Goal: Transaction & Acquisition: Purchase product/service

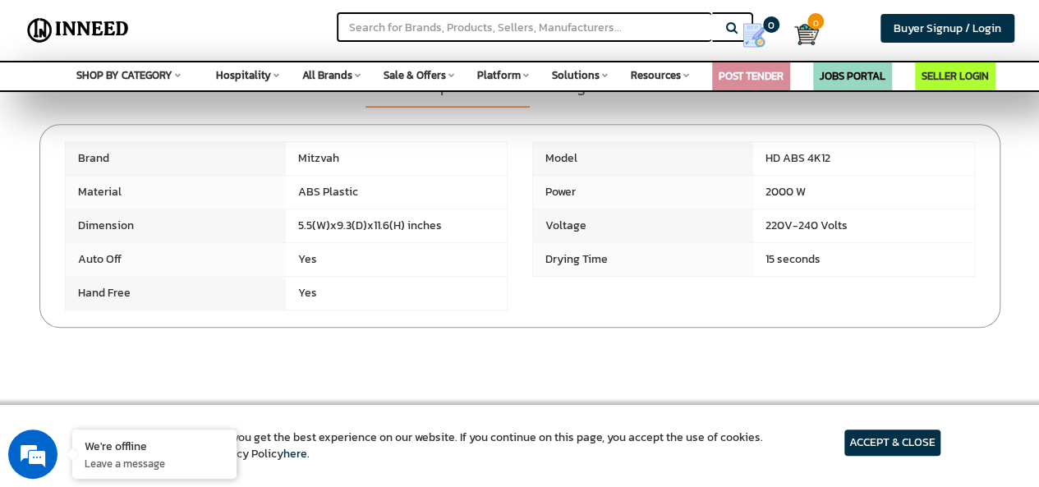
scroll to position [493, 0]
drag, startPoint x: 69, startPoint y: 152, endPoint x: 369, endPoint y: 285, distance: 327.9
click at [369, 285] on div "Brand Mitzvah" at bounding box center [520, 224] width 934 height 169
copy div "Brand Mitzvah Model HD ABS 4K12 Material ABS Plastic Power 2000 W Dimension 5.5…"
click at [520, 25] on input "text" at bounding box center [524, 27] width 374 height 30
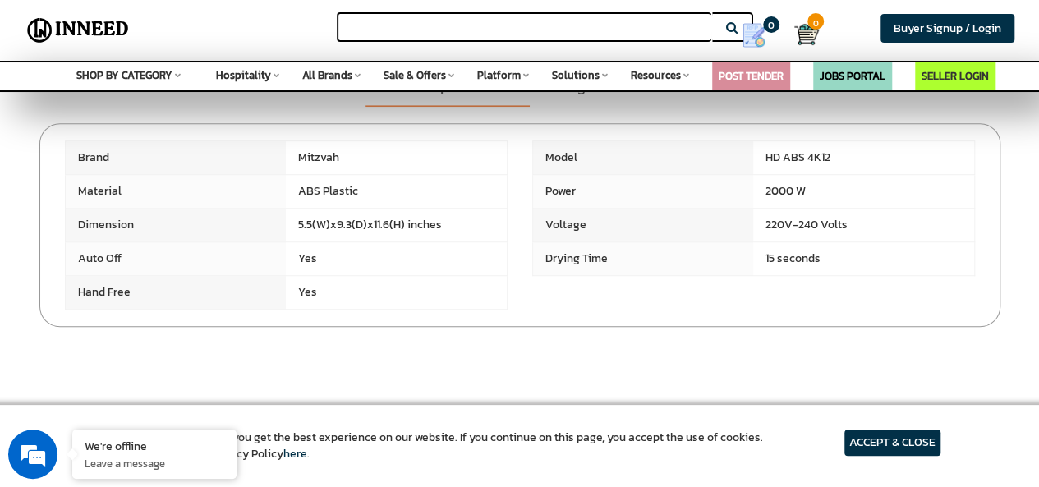
paste input "Hand dryer / HBS 1000 IM - 1Y / (HBS 1000 IM - 1Y)-"
click at [712, 12] on button "Search" at bounding box center [732, 27] width 41 height 30
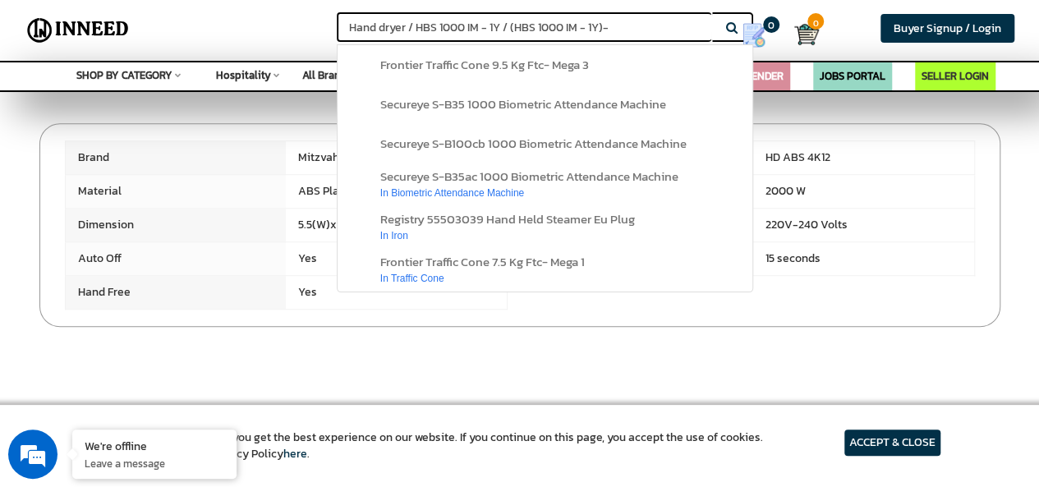
click at [640, 33] on input "Hand dryer / HBS 1000 IM - 1Y / (HBS 1000 IM - 1Y)-" at bounding box center [524, 27] width 374 height 30
type input "Hand dryer / HBS 1000 IM - 1Y / (HBS 1000 IM - 1Y)"
click at [712, 12] on button "Search" at bounding box center [732, 27] width 41 height 30
click at [186, 34] on div "Hand dryer / HBS 1000 IM - 1Y / (HBS 1000 IM - 1Y) Search" at bounding box center [329, 21] width 347 height 42
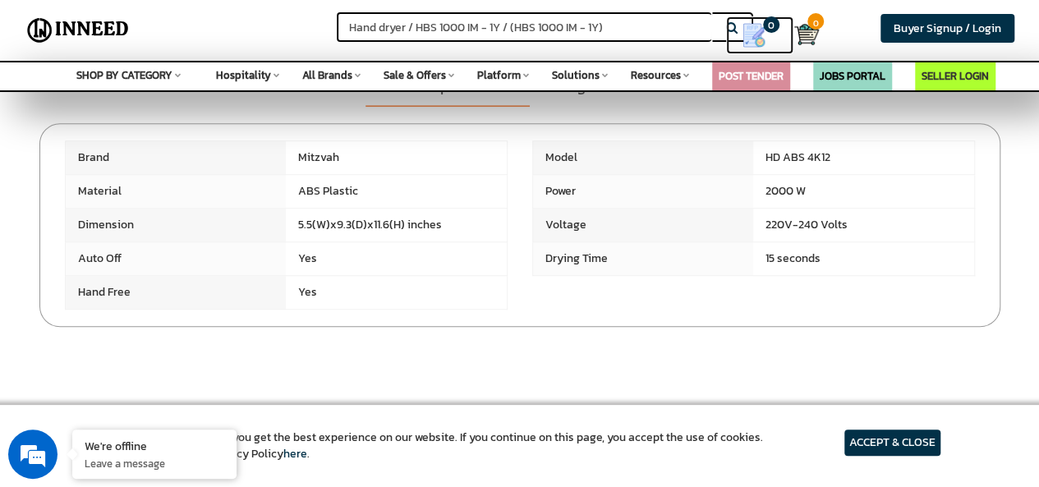
click at [732, 30] on link "0" at bounding box center [759, 35] width 67 height 38
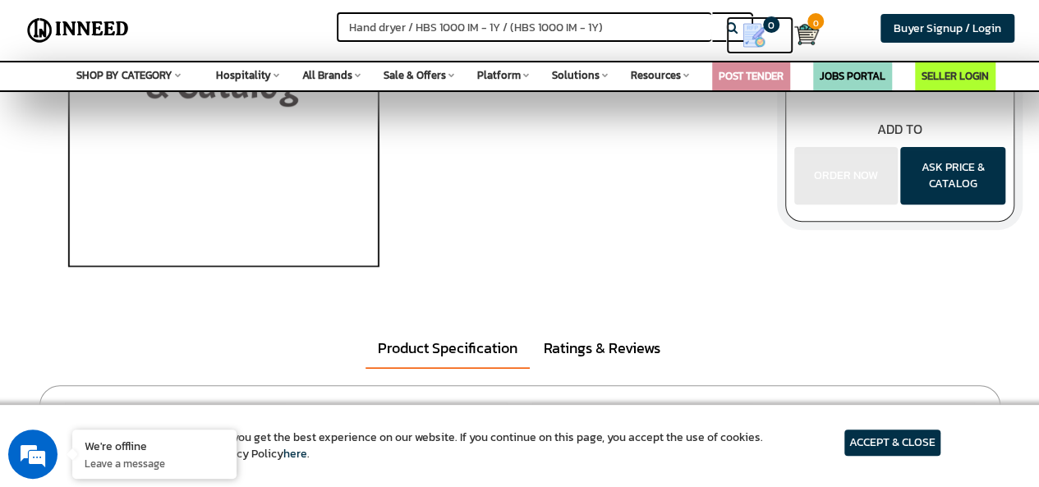
scroll to position [82, 0]
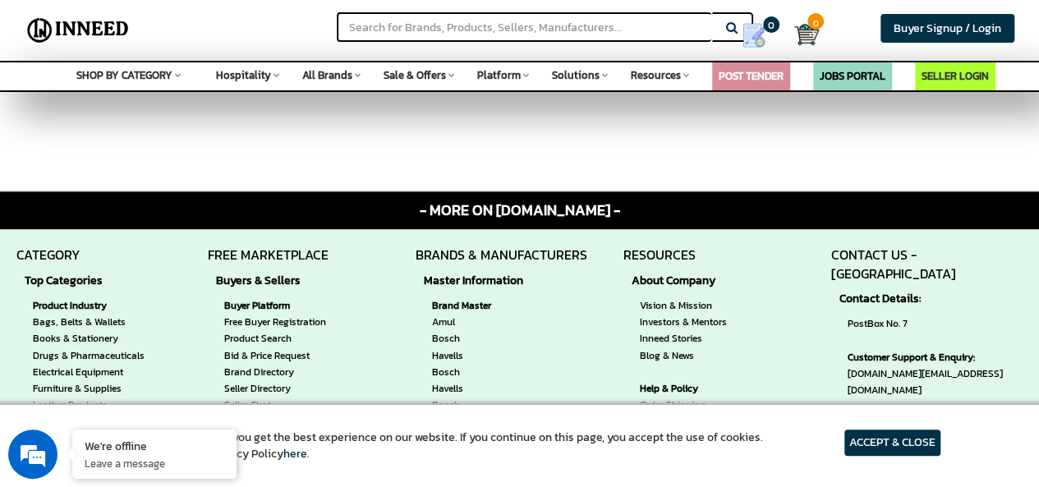
scroll to position [1068, 0]
